Goal: Download file/media

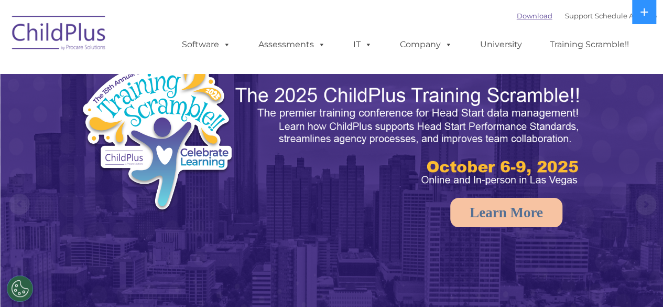
click at [527, 16] on link "Download" at bounding box center [535, 16] width 36 height 8
select select "MEDIUM"
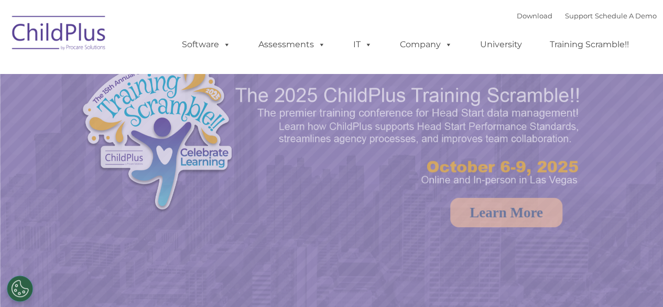
select select "MEDIUM"
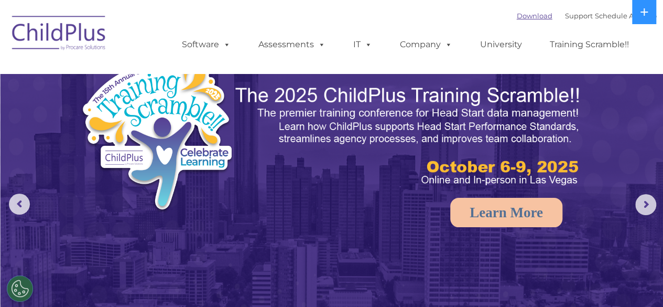
click at [521, 15] on link "Download" at bounding box center [535, 16] width 36 height 8
click at [521, 19] on link "Download" at bounding box center [535, 16] width 36 height 8
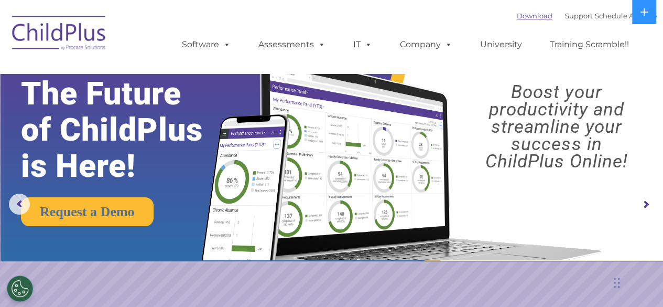
click at [517, 15] on link "Download" at bounding box center [535, 16] width 36 height 8
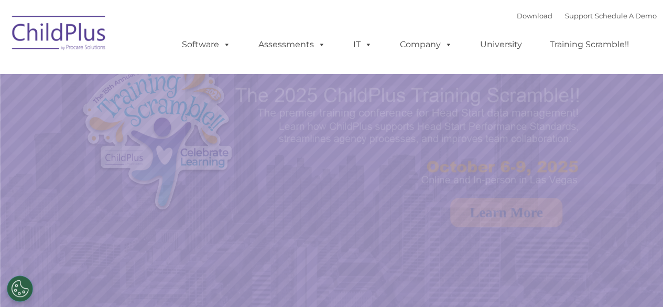
select select "MEDIUM"
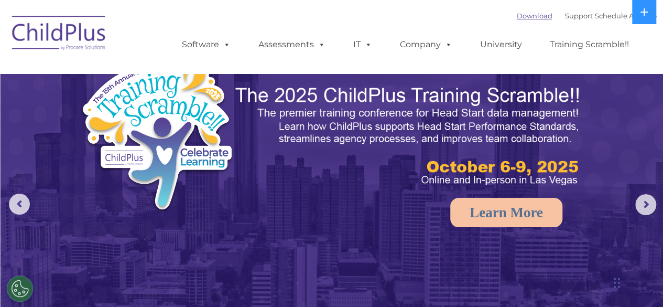
click at [517, 18] on link "Download" at bounding box center [535, 16] width 36 height 8
select select "MEDIUM"
click at [517, 13] on div "Download Support | Schedule A Demo " at bounding box center [587, 16] width 140 height 16
click at [517, 16] on link "Download" at bounding box center [535, 16] width 36 height 8
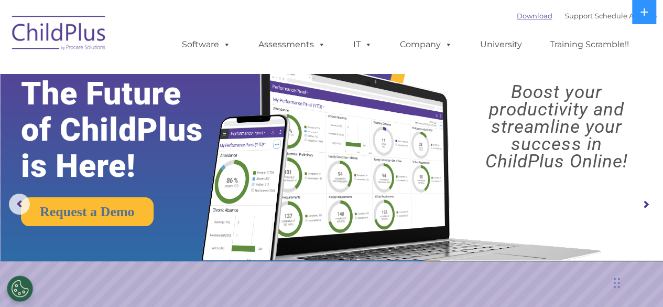
click at [517, 15] on link "Download" at bounding box center [535, 16] width 36 height 8
